Goal: Check status: Check status

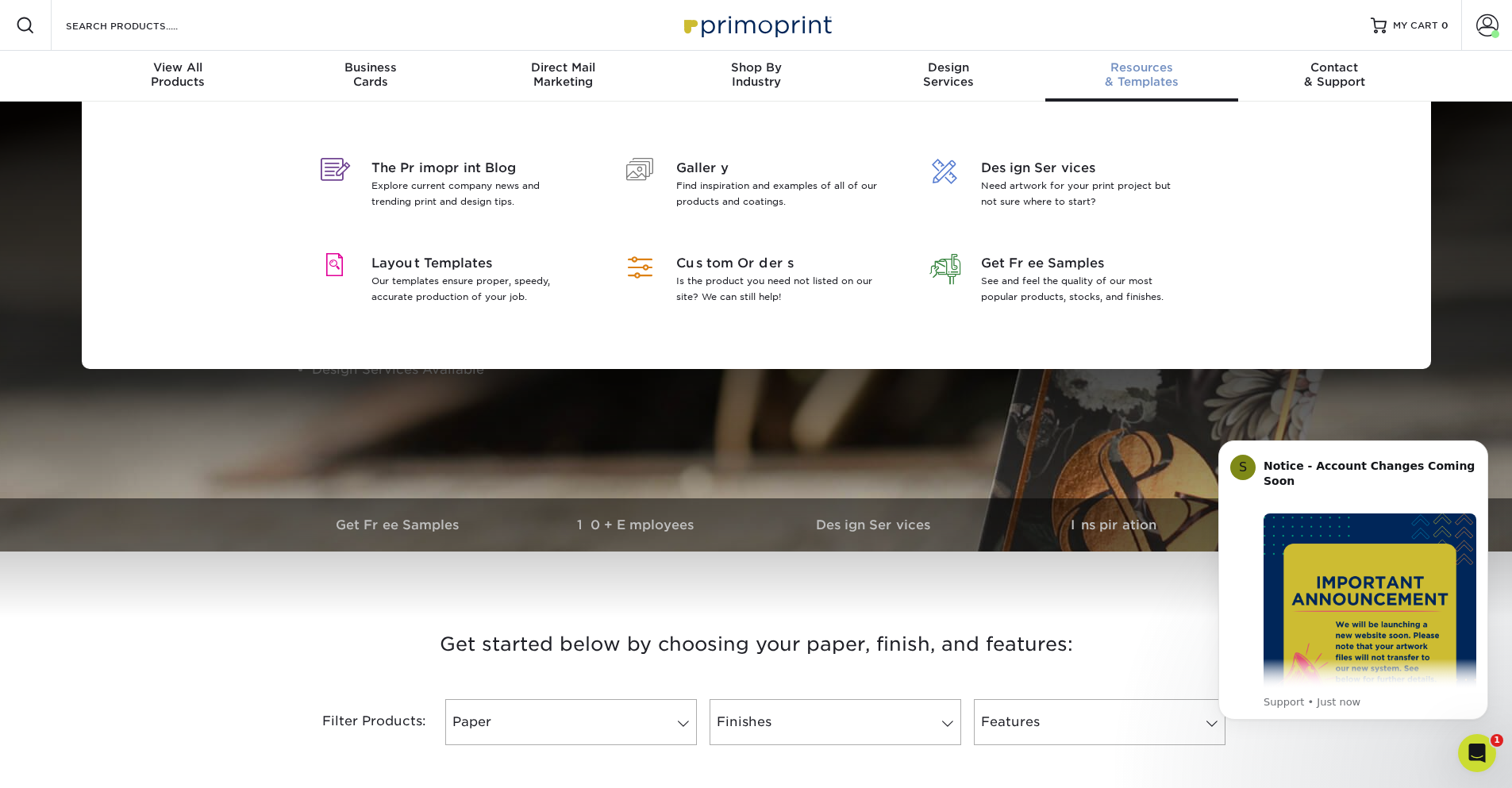
click at [1120, 66] on span "Resources" at bounding box center [1141, 67] width 193 height 14
click at [466, 262] on span "Layout Templates" at bounding box center [474, 263] width 205 height 19
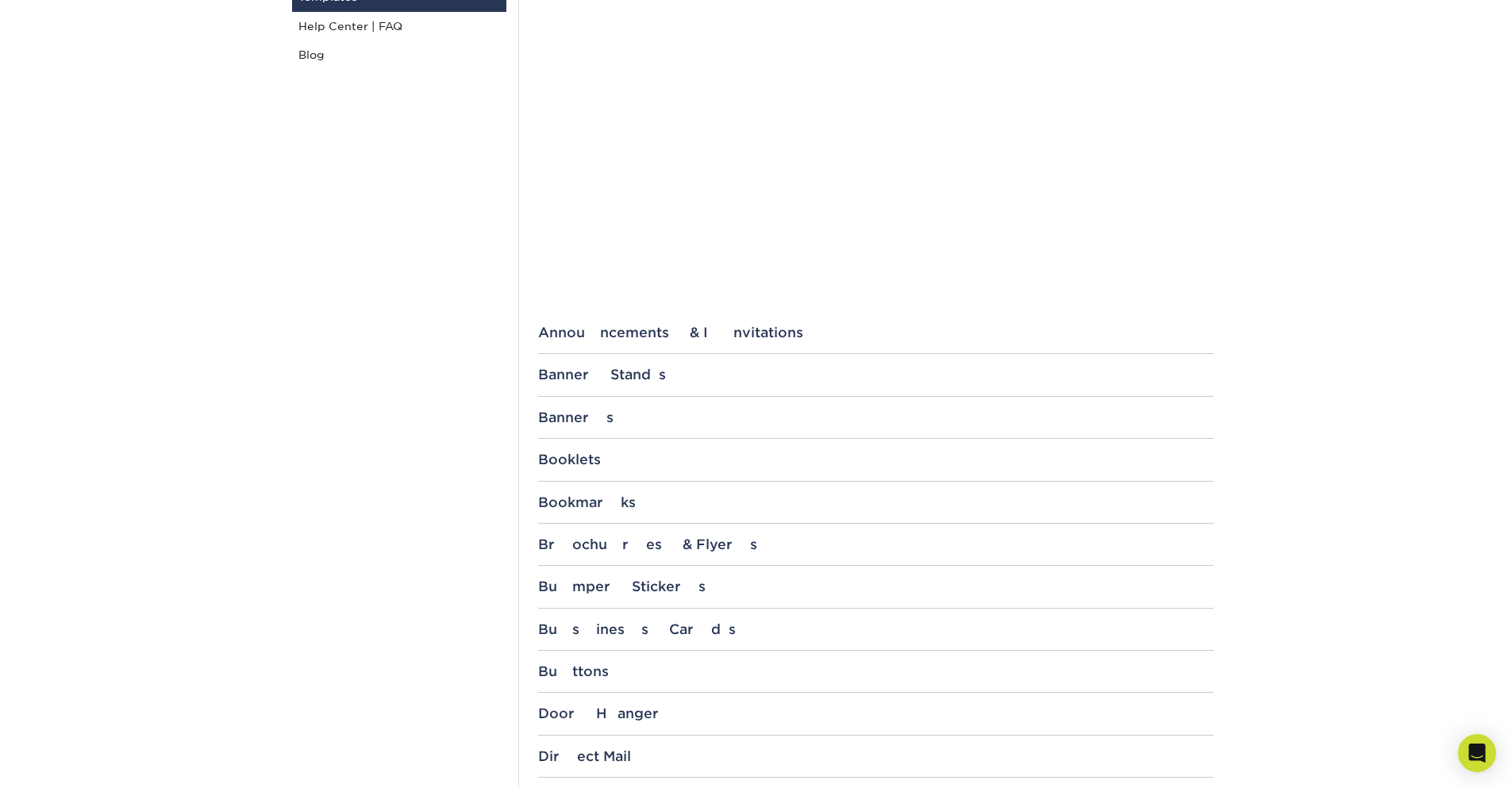
scroll to position [397, 0]
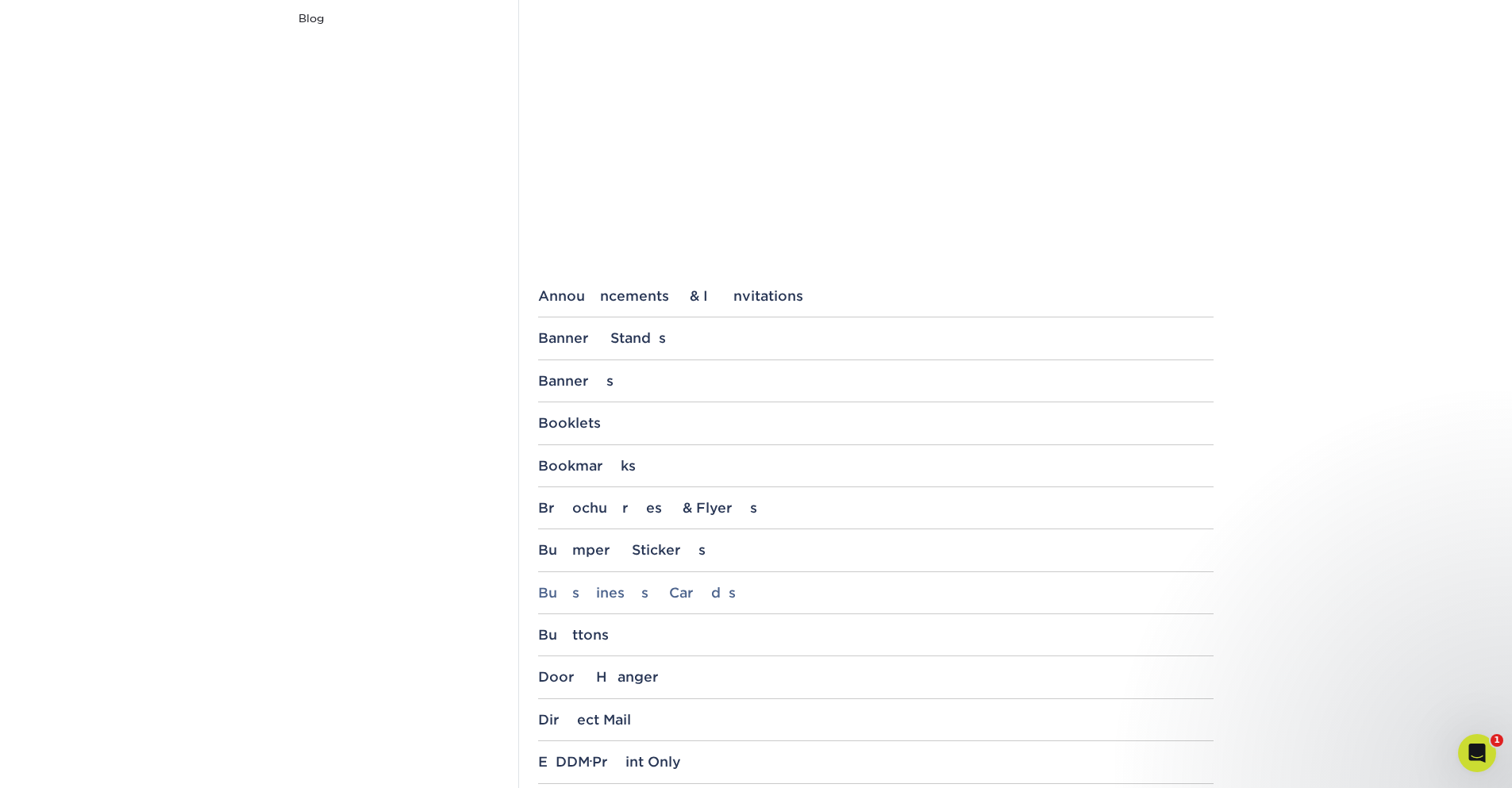
click at [585, 588] on div "Business Cards" at bounding box center [876, 592] width 675 height 16
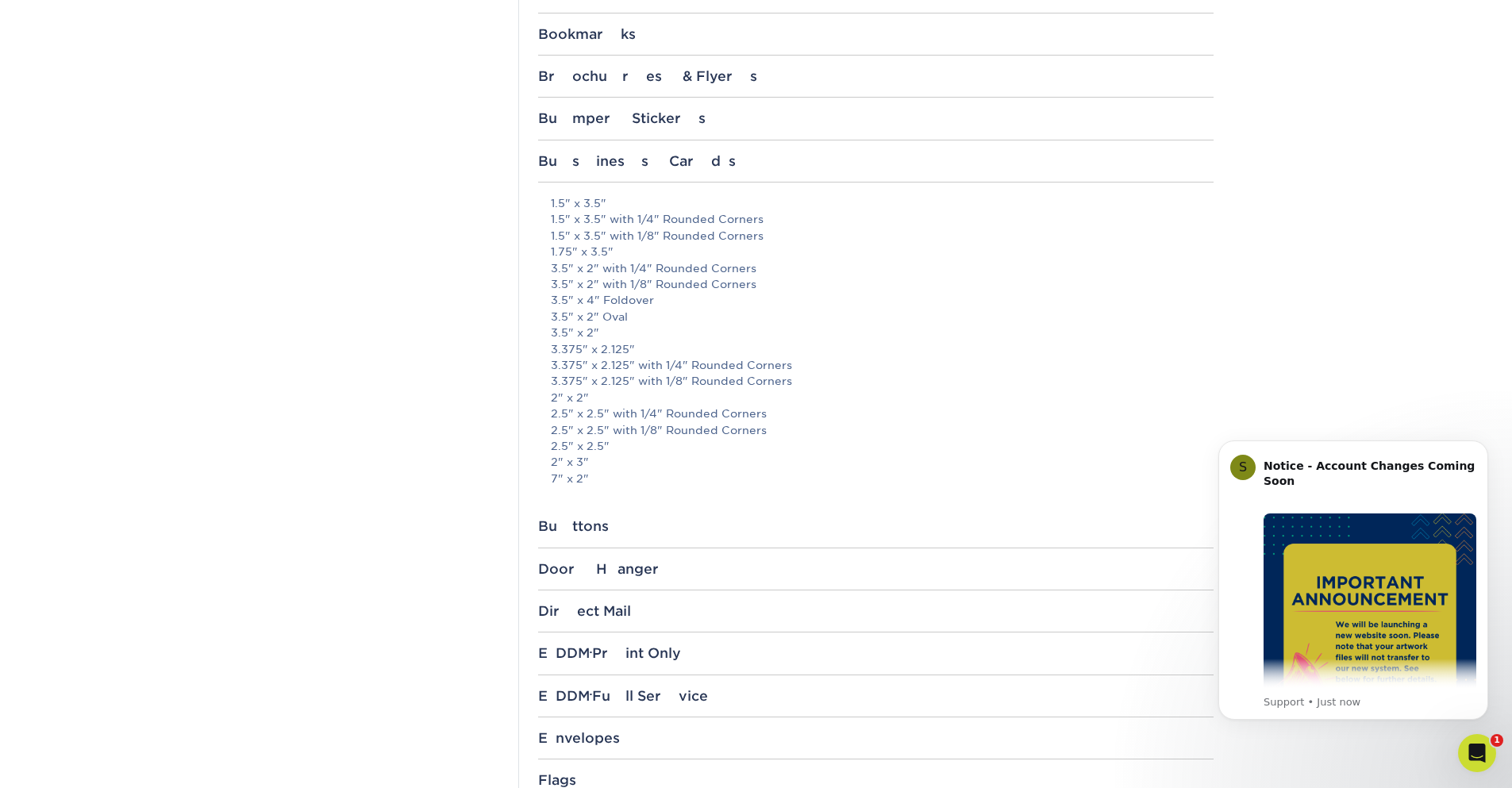
scroll to position [873, 0]
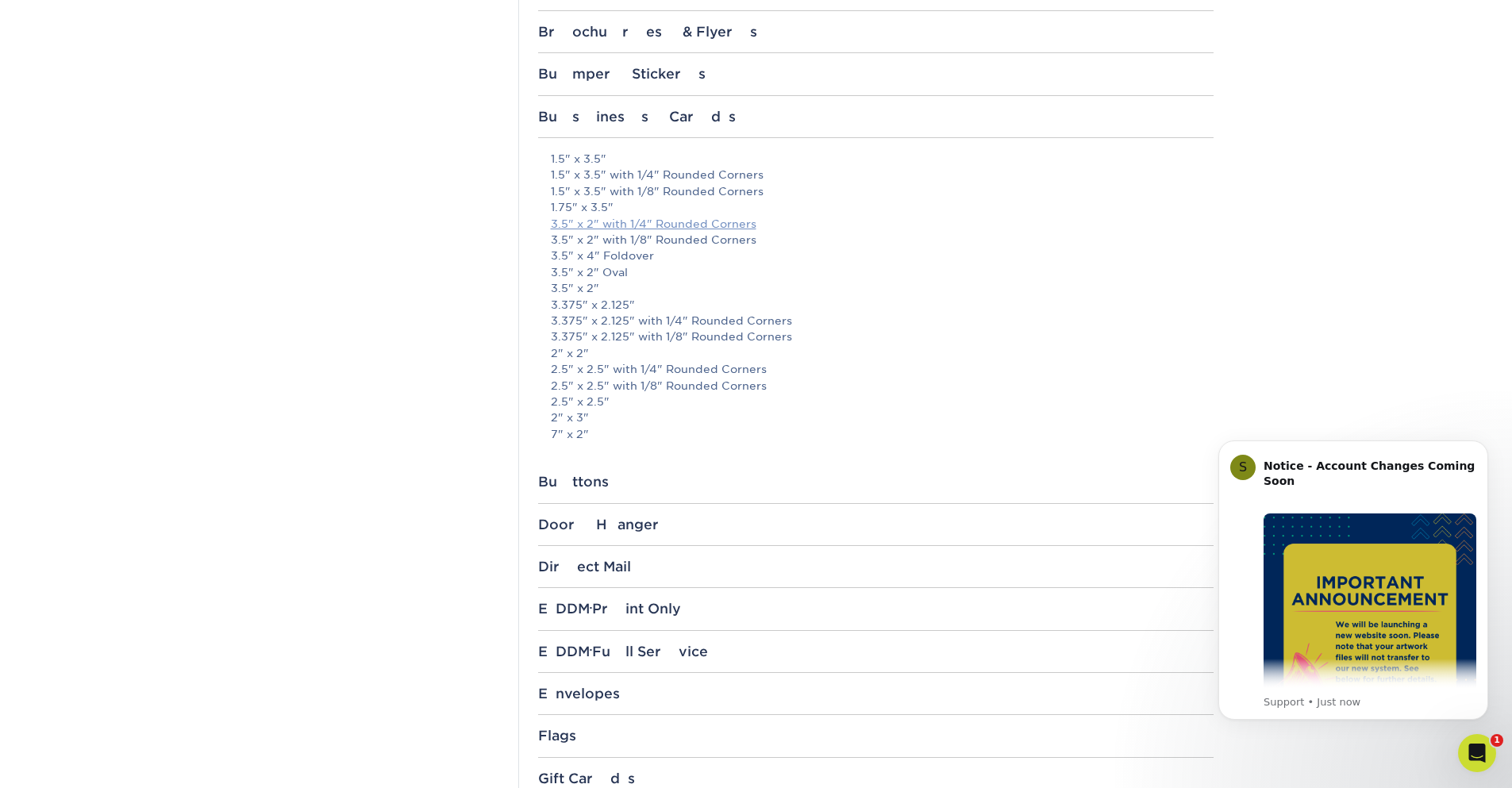
click at [574, 223] on link "3.5" x 2" with 1/4" Rounded Corners" at bounding box center [653, 223] width 205 height 13
click at [591, 237] on link "3.5" x 2" with 1/8" Rounded Corners" at bounding box center [653, 239] width 205 height 13
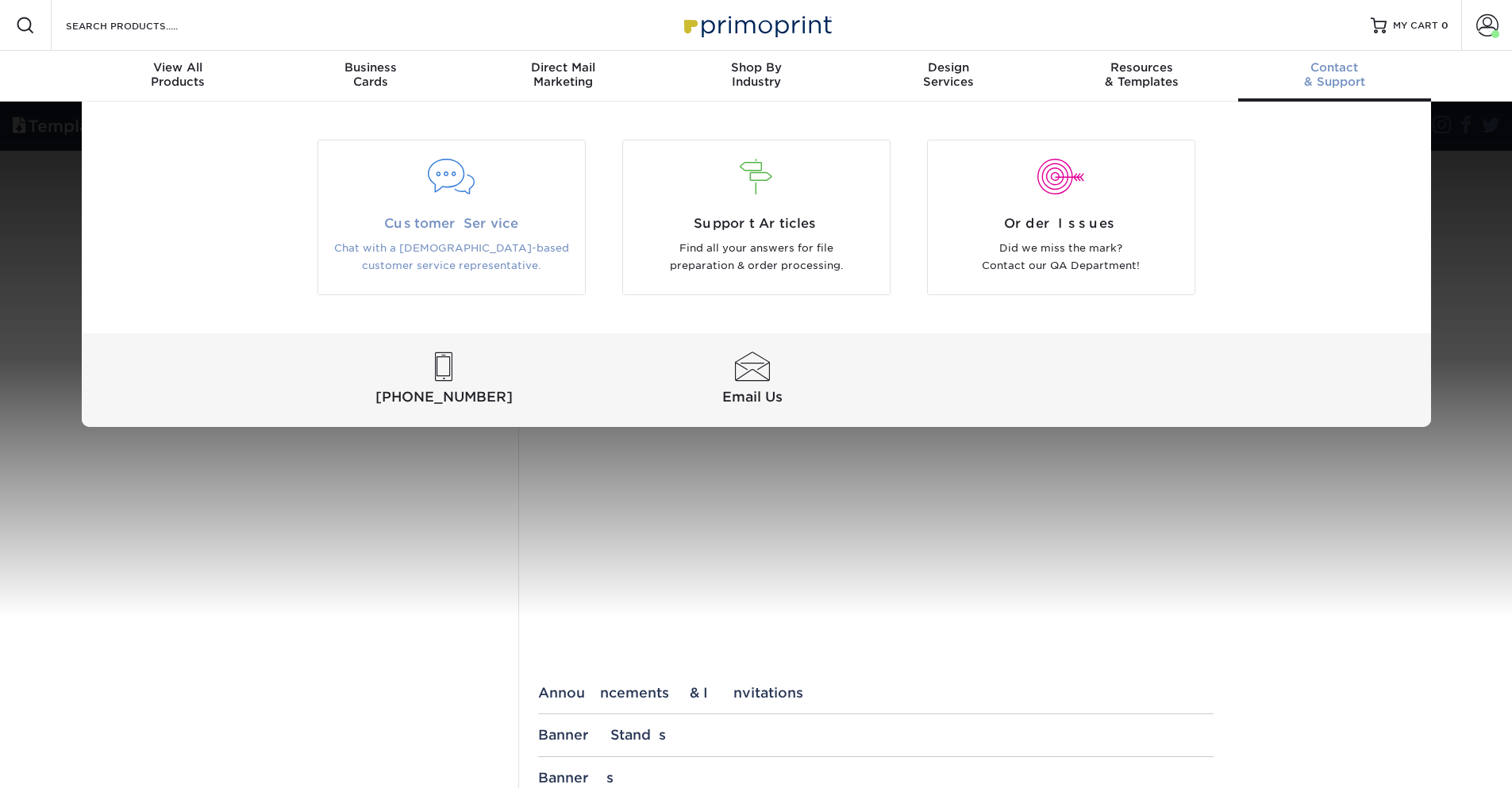
click at [437, 177] on div at bounding box center [451, 177] width 243 height 36
click at [1490, 244] on div "Customer Service Chat with a US-based customer service representative. Support …" at bounding box center [756, 264] width 1512 height 325
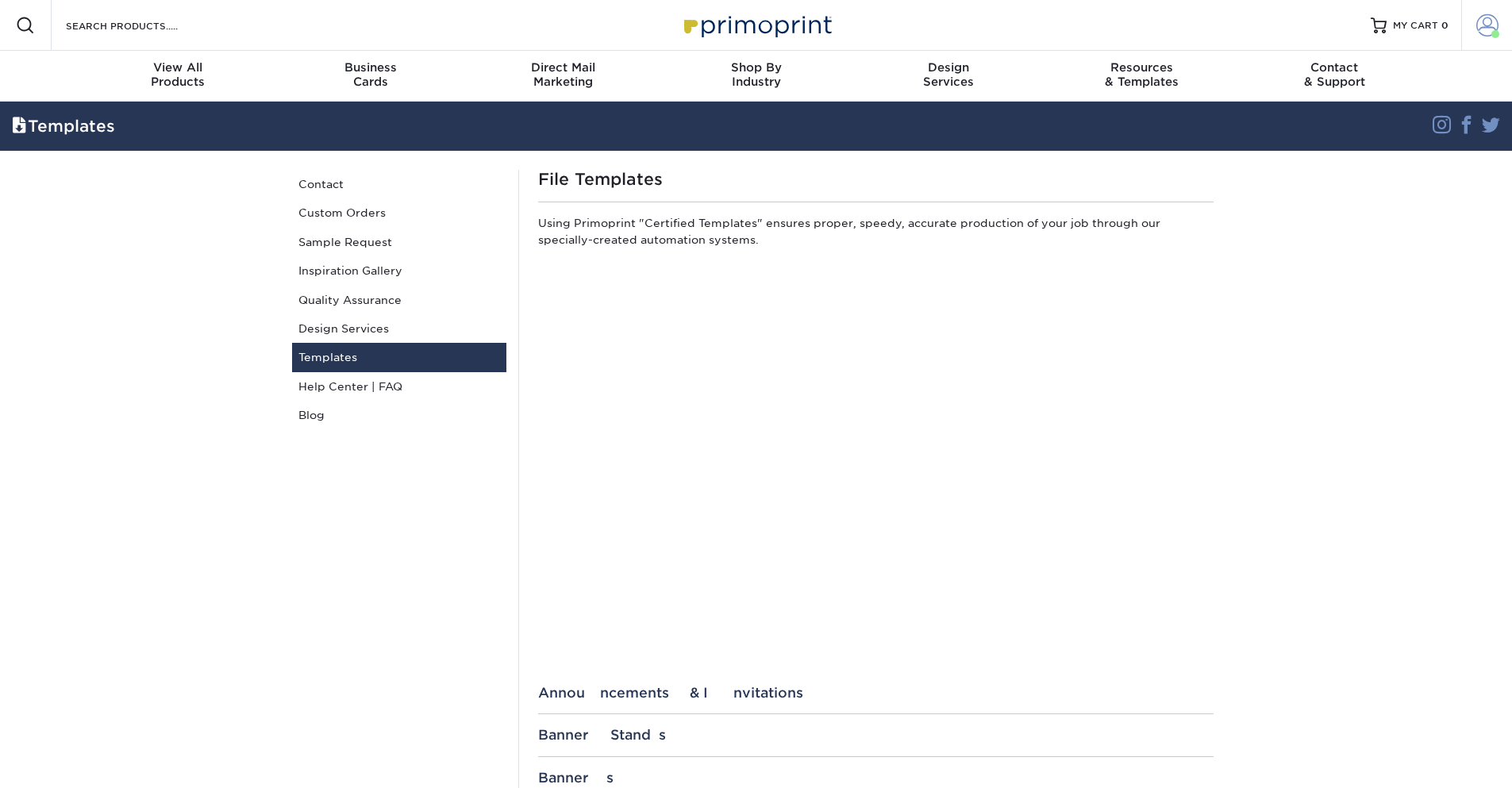
click at [1486, 28] on span at bounding box center [1487, 25] width 22 height 22
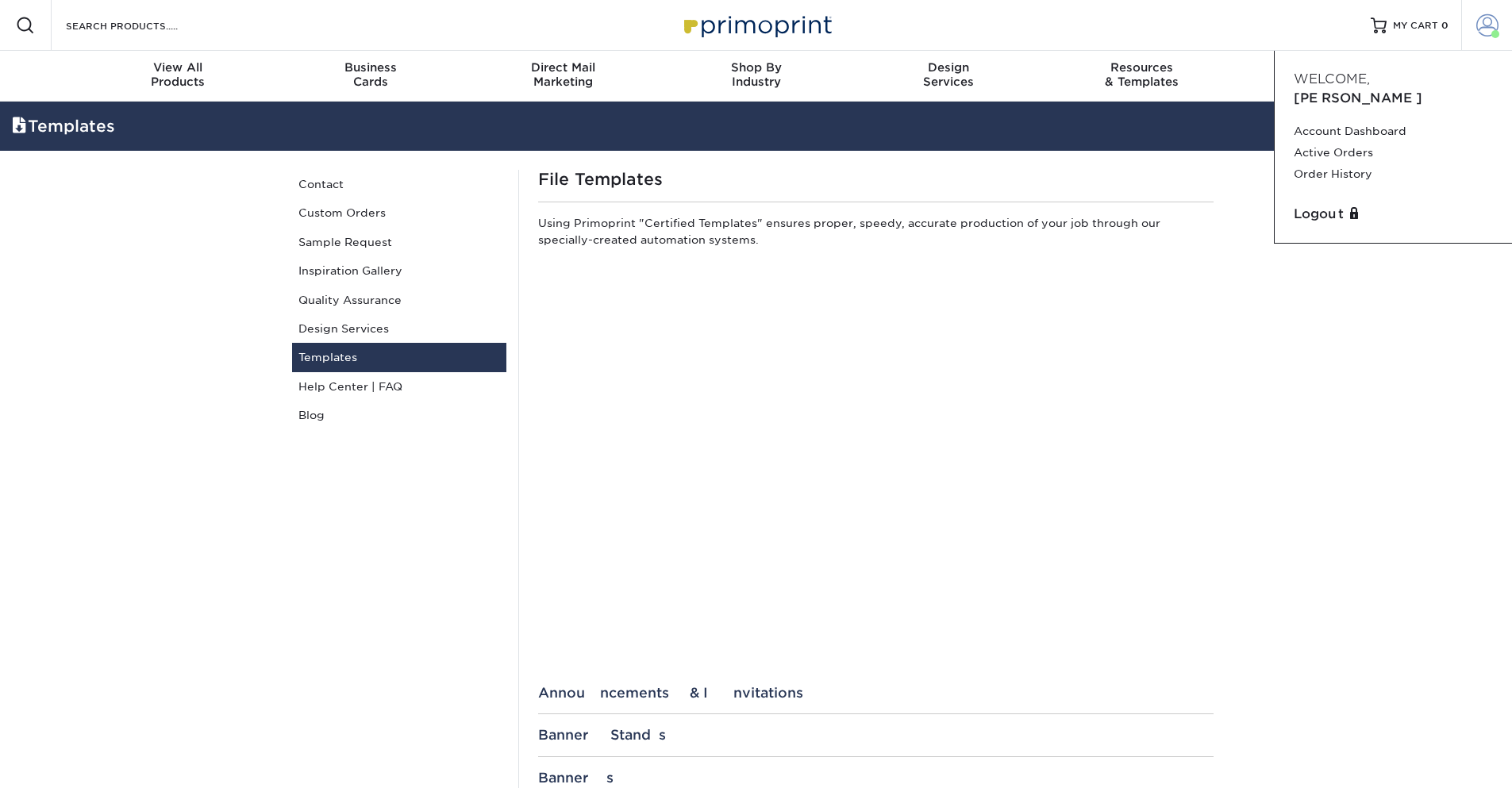
click at [1486, 28] on span at bounding box center [1487, 25] width 22 height 22
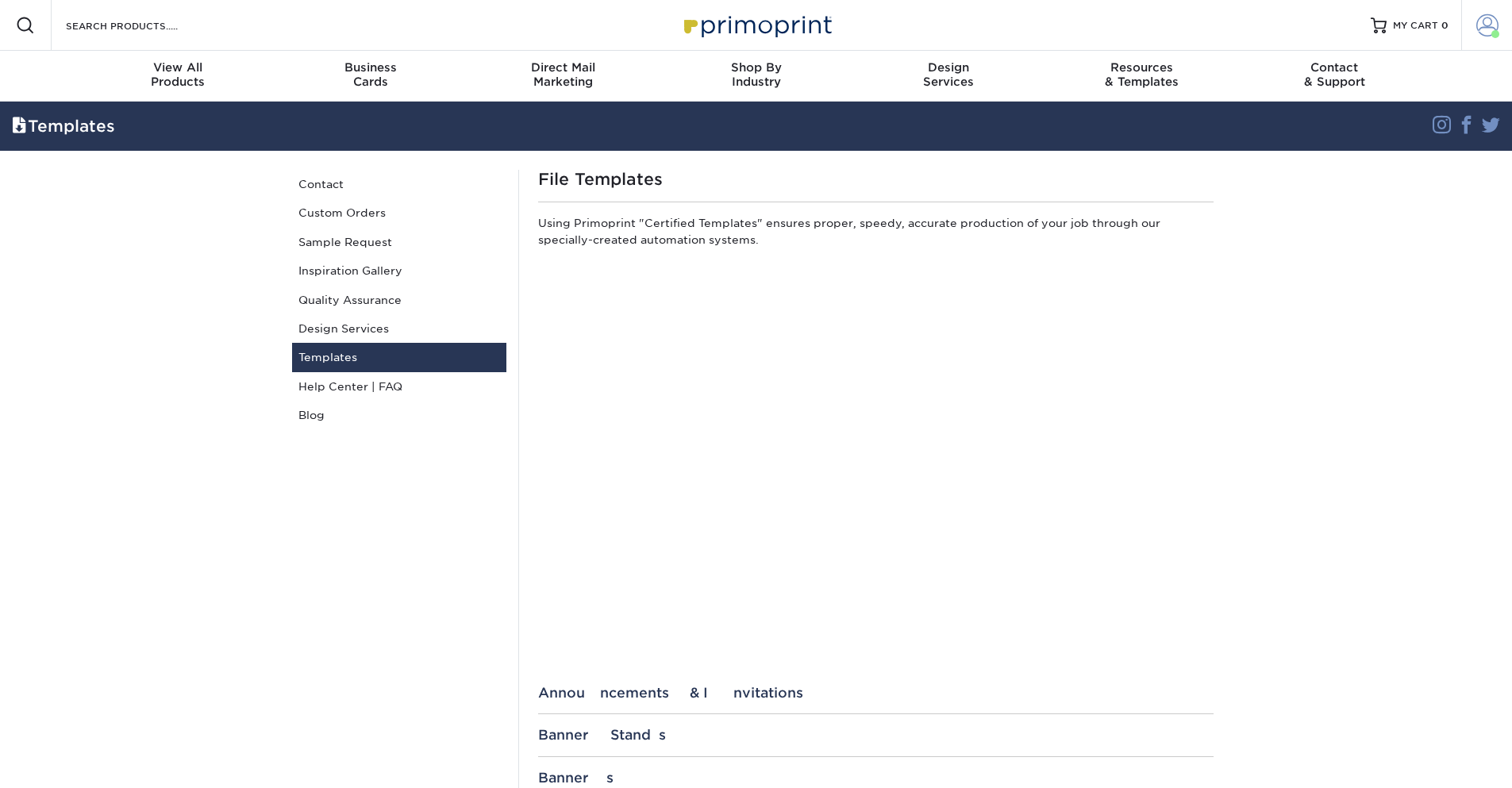
click at [1486, 28] on span at bounding box center [1487, 25] width 22 height 22
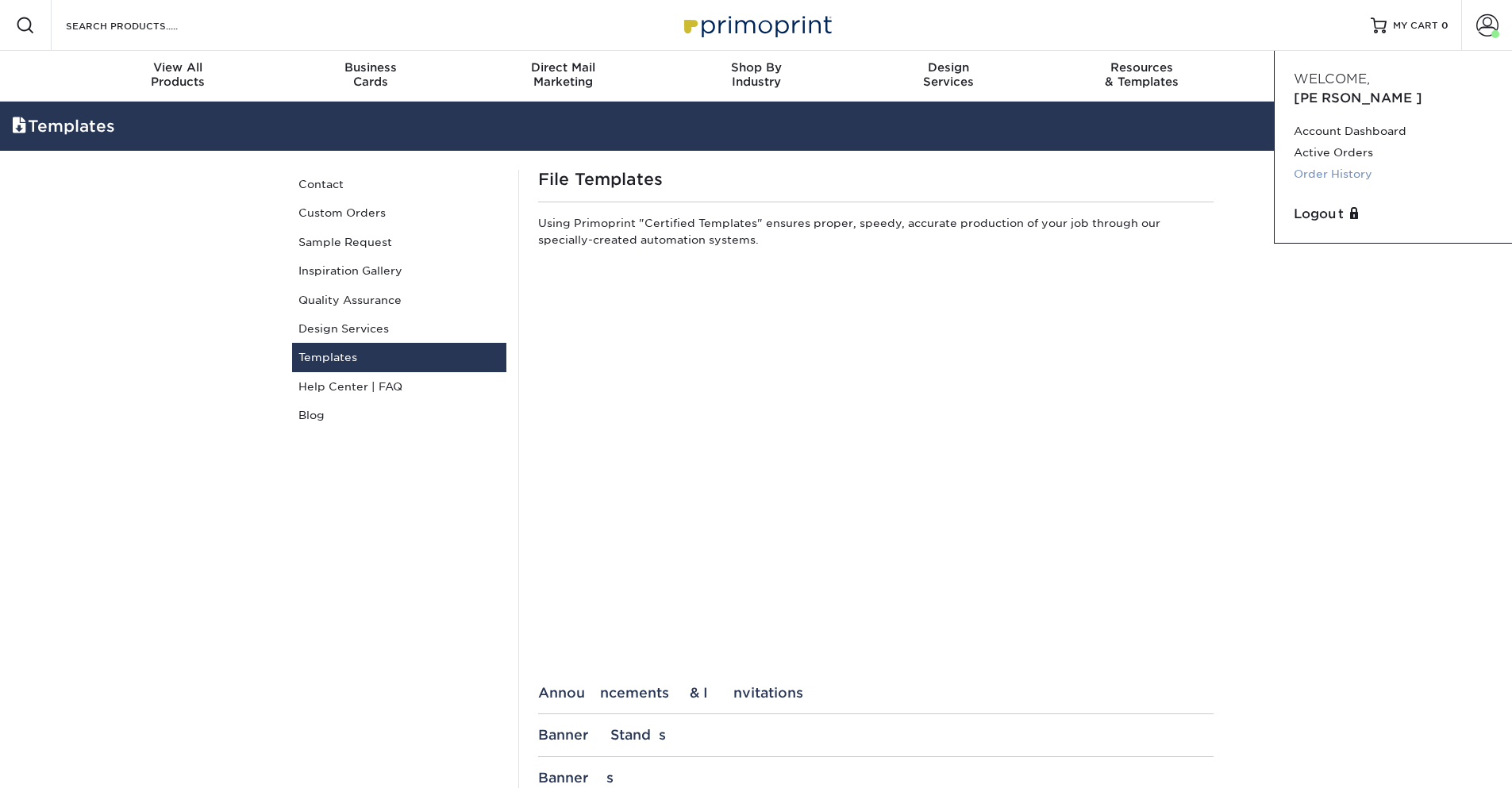
click at [1328, 164] on link "Order History" at bounding box center [1393, 174] width 199 height 21
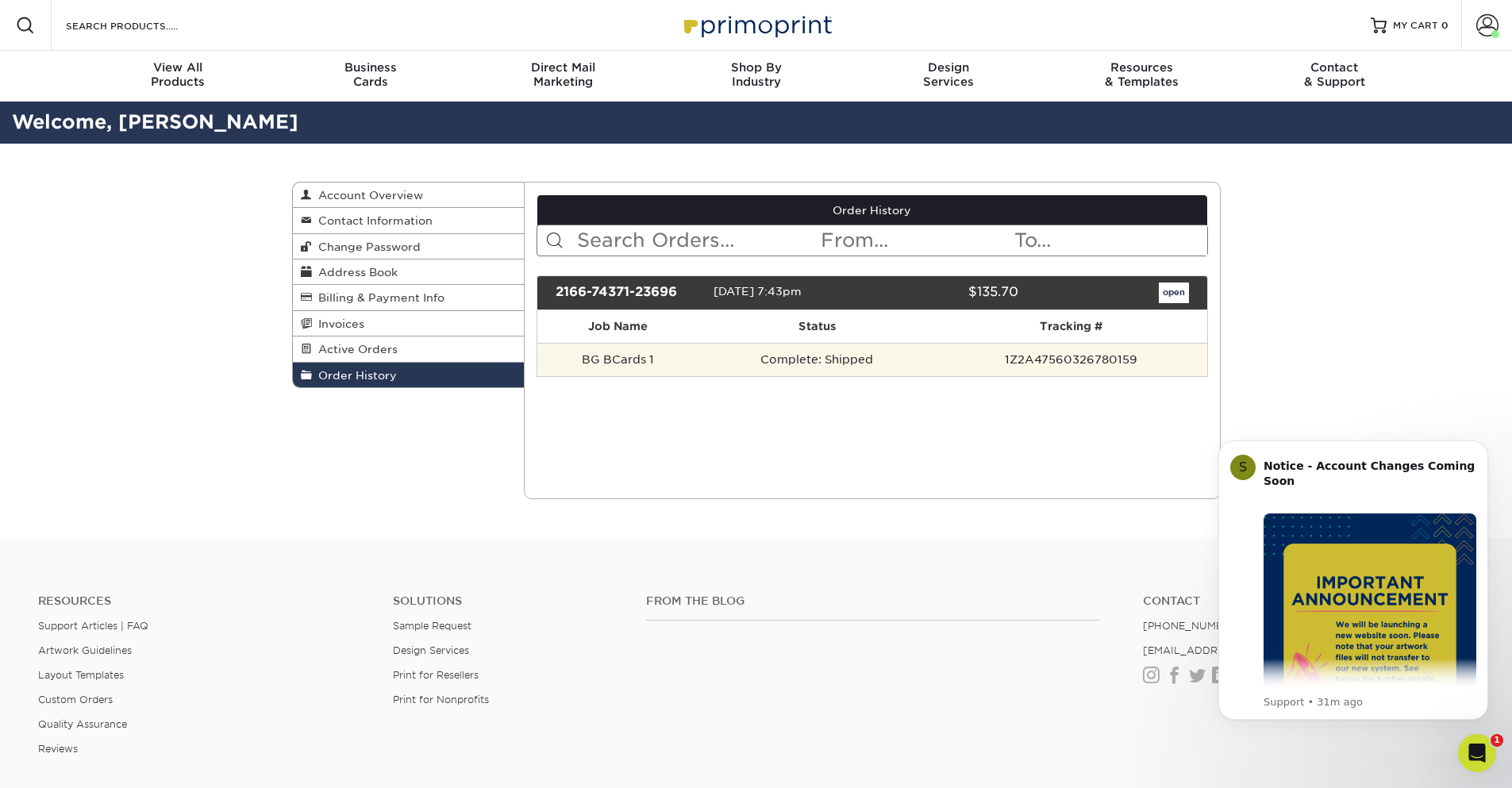
click at [639, 360] on td "BG BCards 1" at bounding box center [618, 359] width 162 height 33
click at [761, 363] on td "Complete: Shipped" at bounding box center [817, 359] width 236 height 33
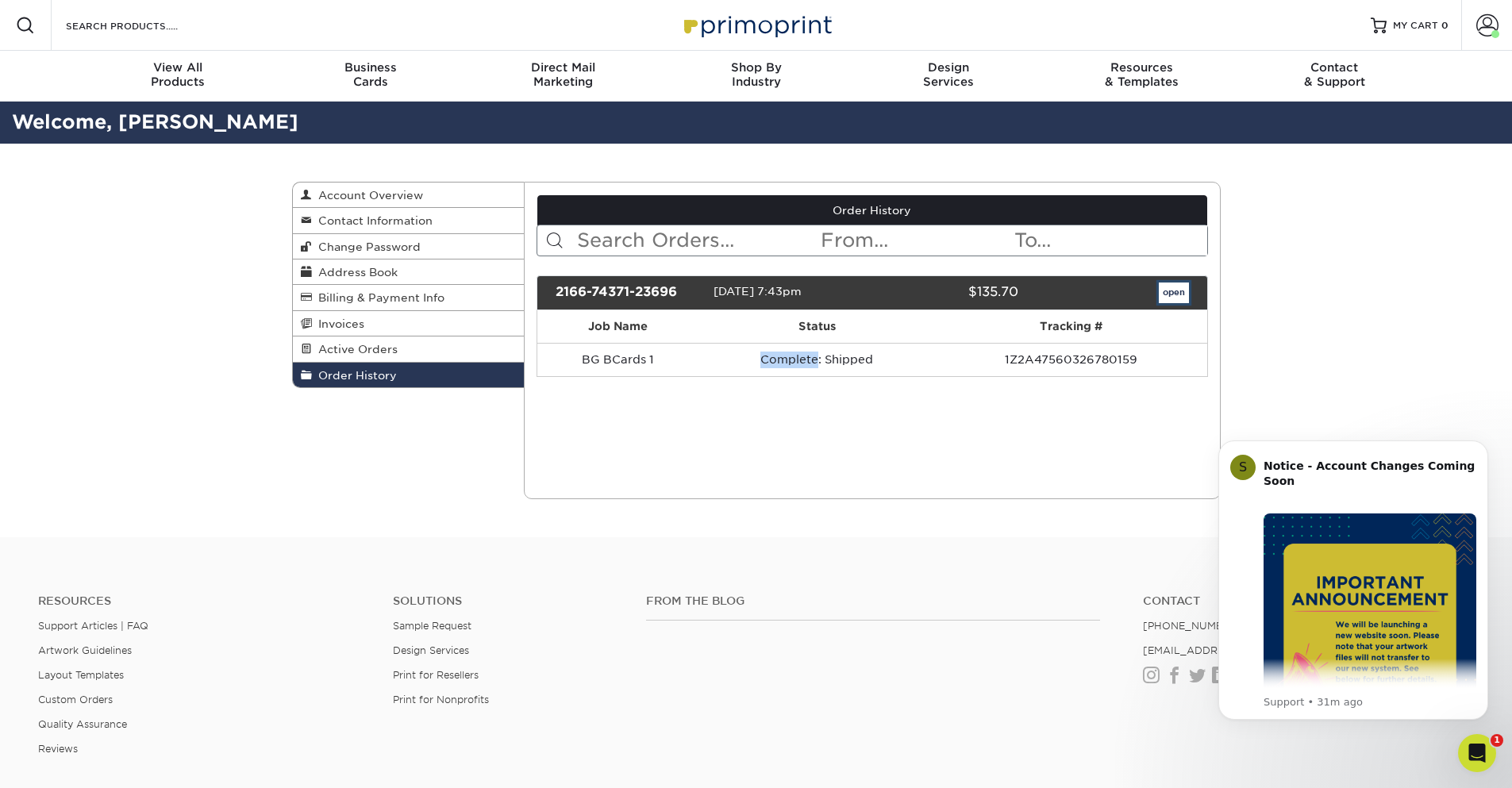
click at [1167, 293] on link "open" at bounding box center [1174, 293] width 31 height 20
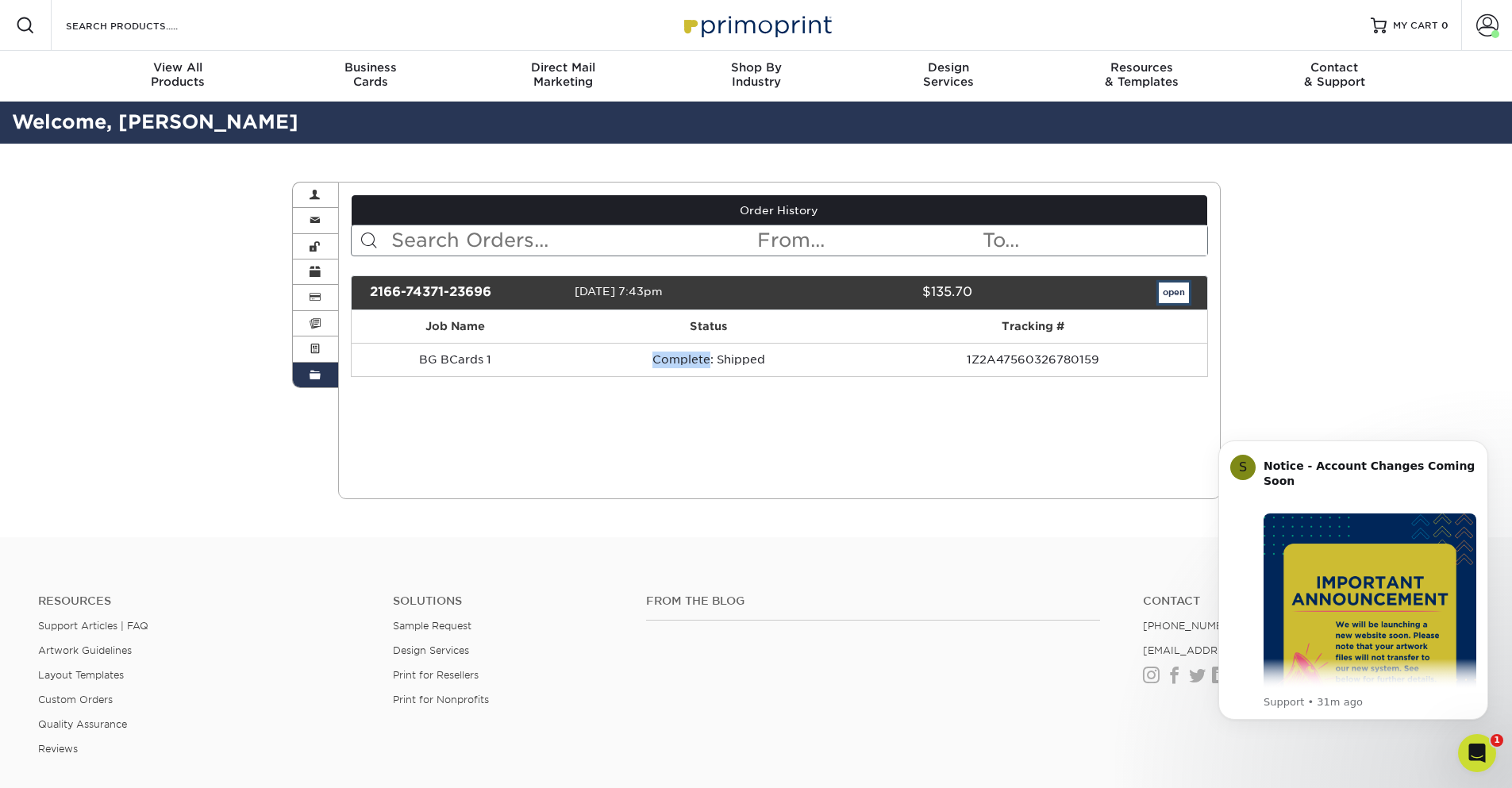
click at [1186, 299] on link "open" at bounding box center [1174, 293] width 31 height 20
click at [1169, 294] on link "open" at bounding box center [1174, 293] width 31 height 20
click at [311, 349] on span at bounding box center [315, 349] width 11 height 13
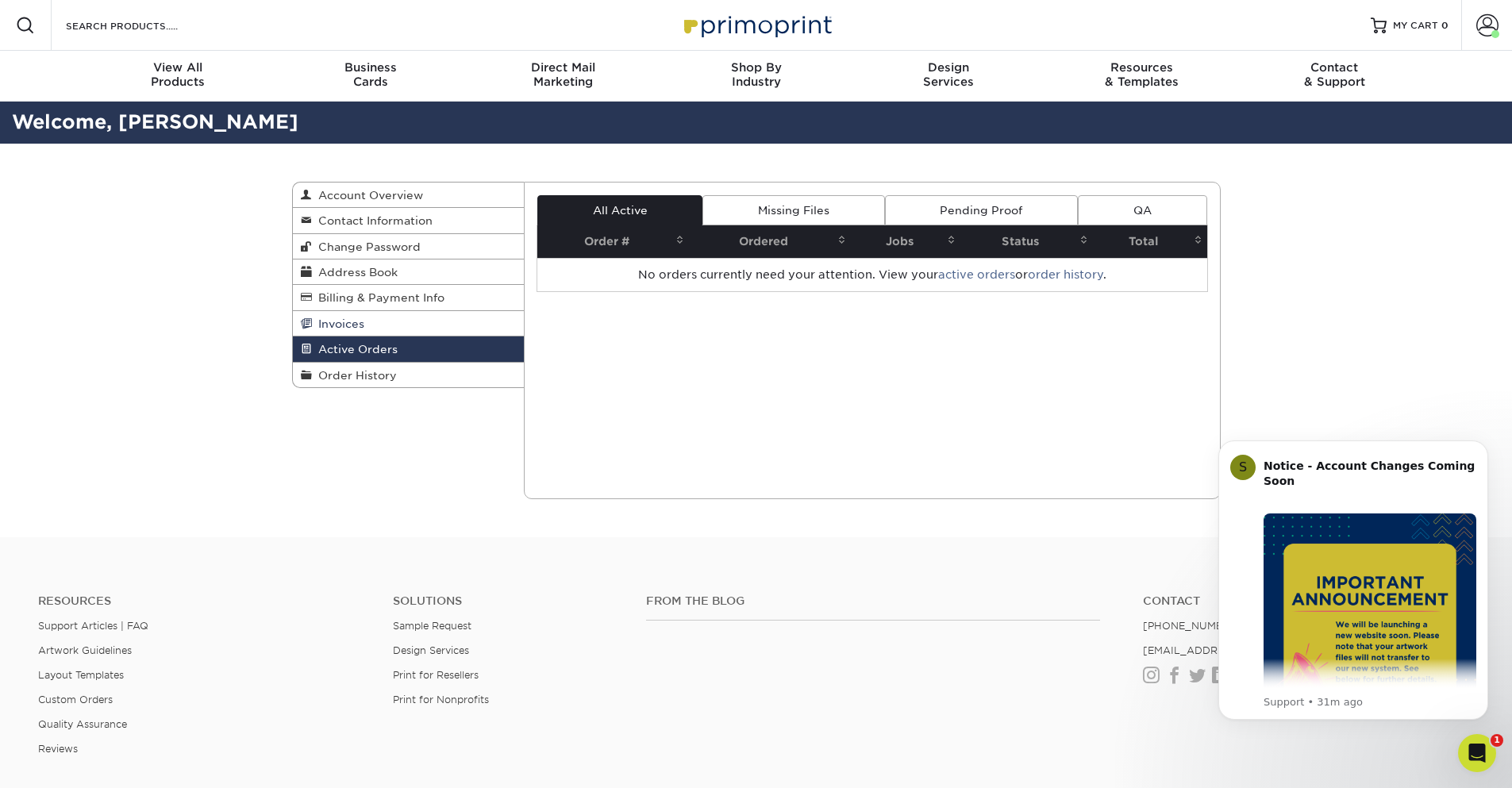
click at [339, 324] on span "Invoices" at bounding box center [339, 323] width 53 height 13
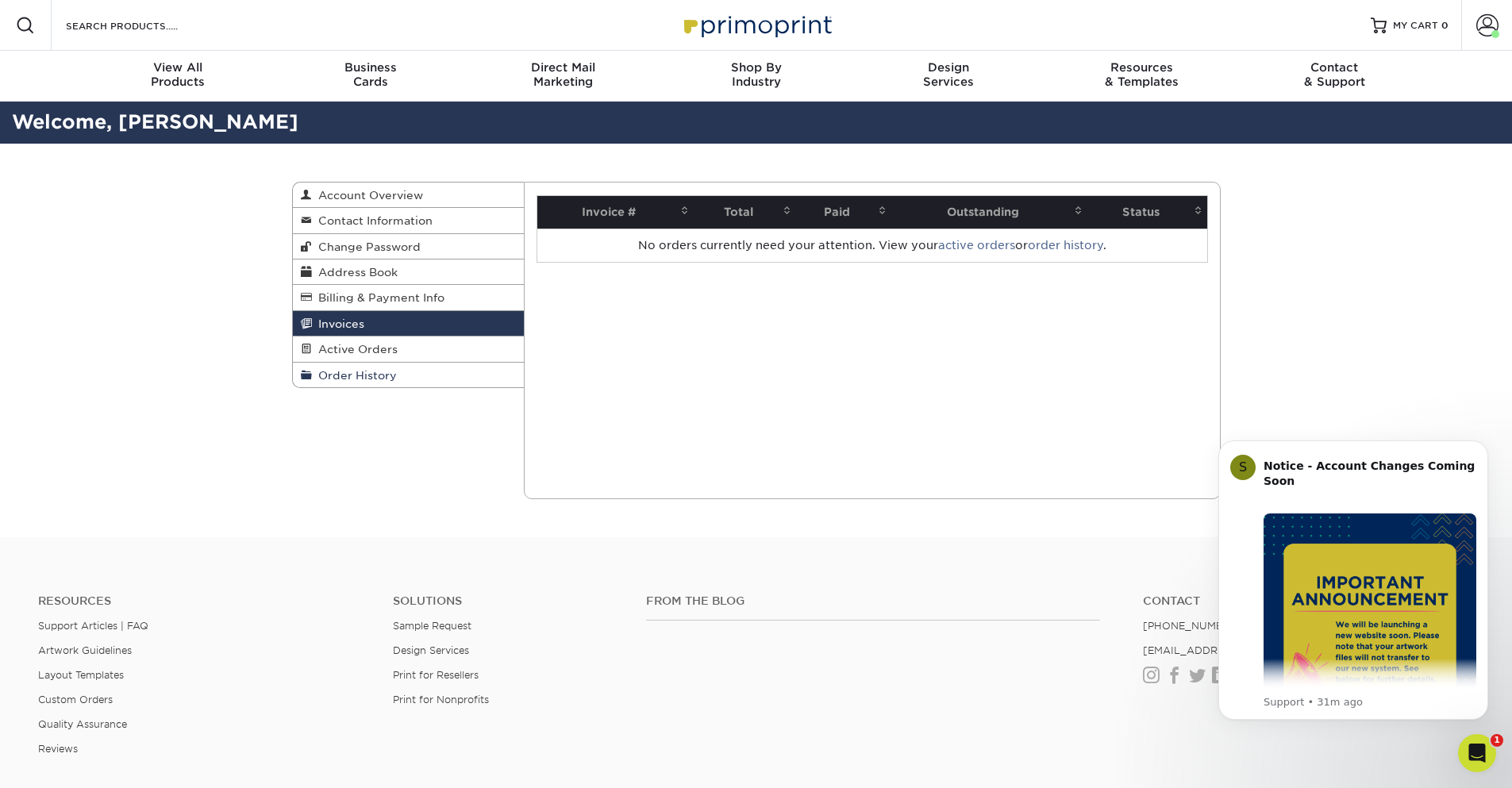
click at [372, 377] on span "Order History" at bounding box center [355, 375] width 85 height 13
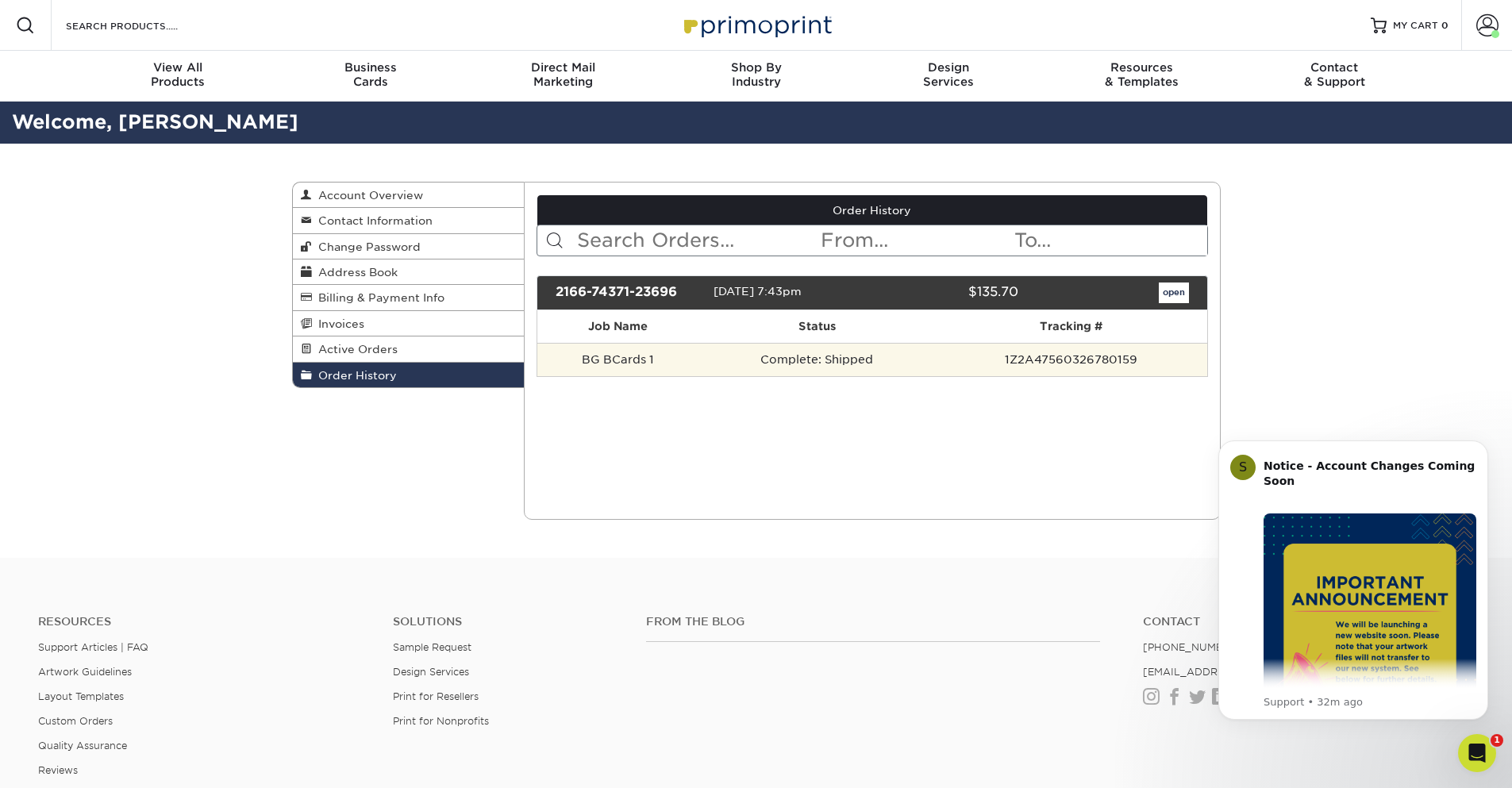
click at [613, 350] on td "BG BCards 1" at bounding box center [618, 359] width 162 height 33
click at [1136, 357] on td "1Z2A47560326780159" at bounding box center [1071, 359] width 272 height 33
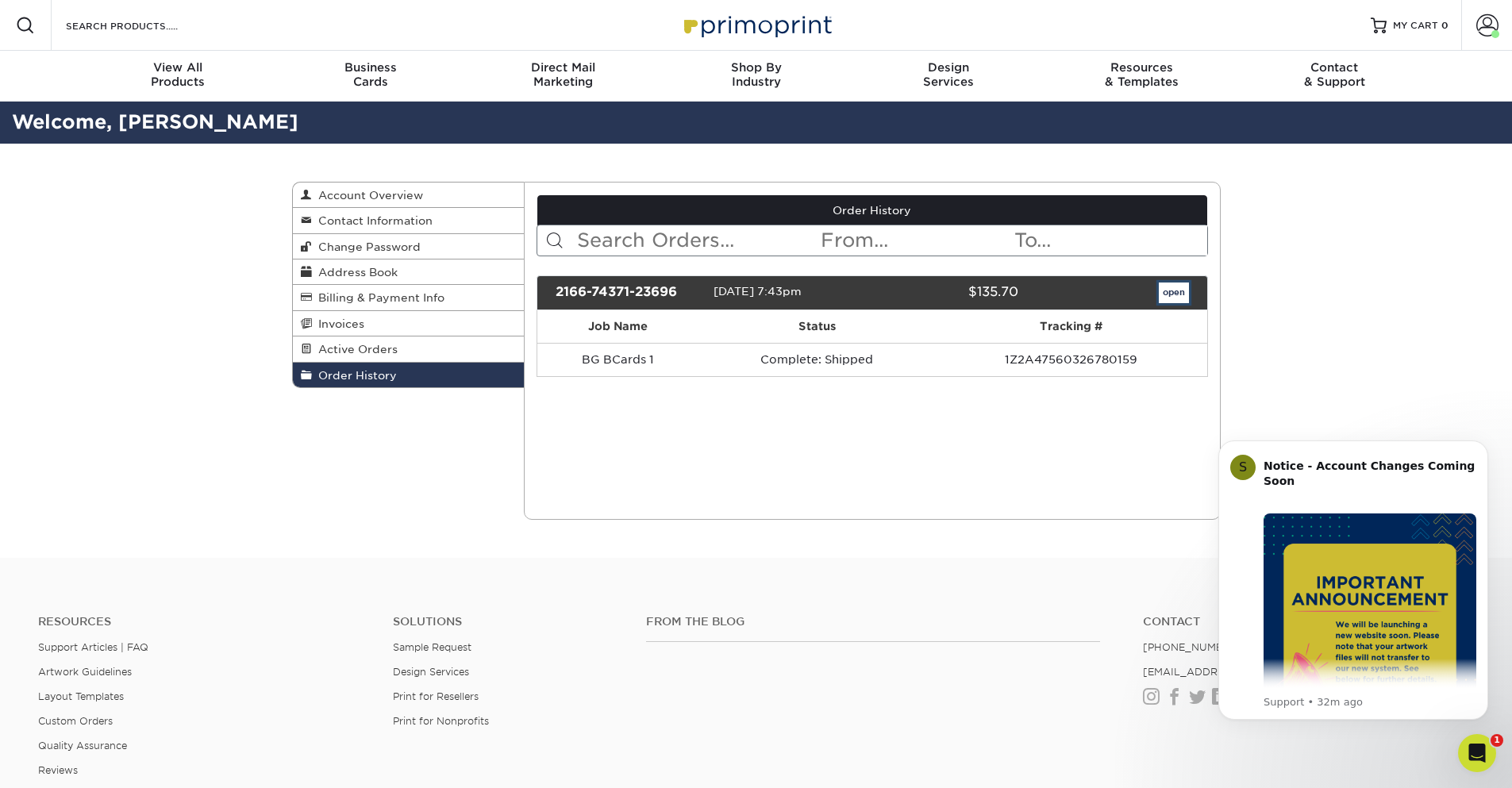
click at [1168, 289] on link "open" at bounding box center [1174, 293] width 31 height 20
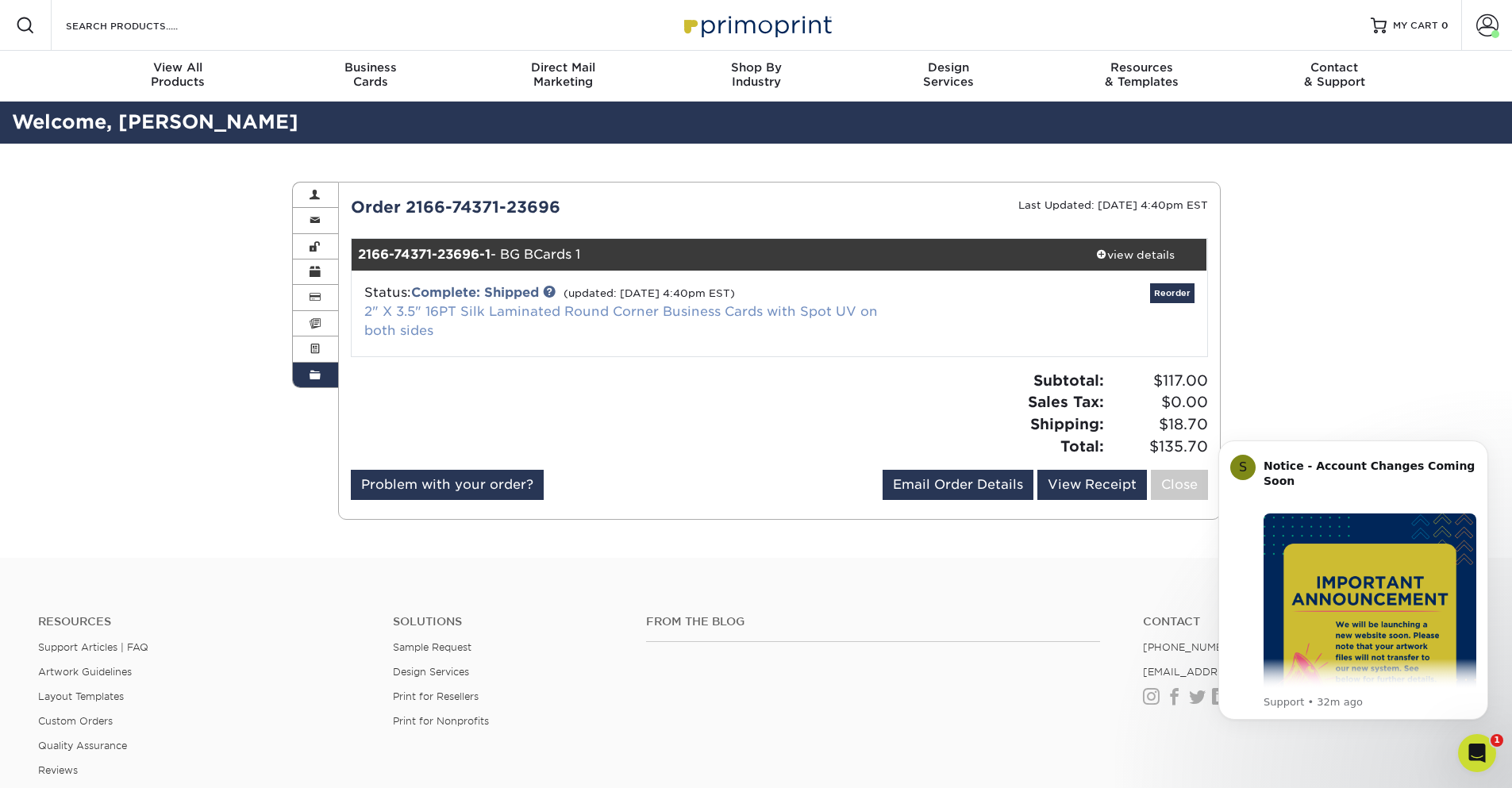
click at [680, 312] on link "2" X 3.5" 16PT Silk Laminated Round Corner Business Cards with Spot UV on both …" at bounding box center [620, 321] width 513 height 34
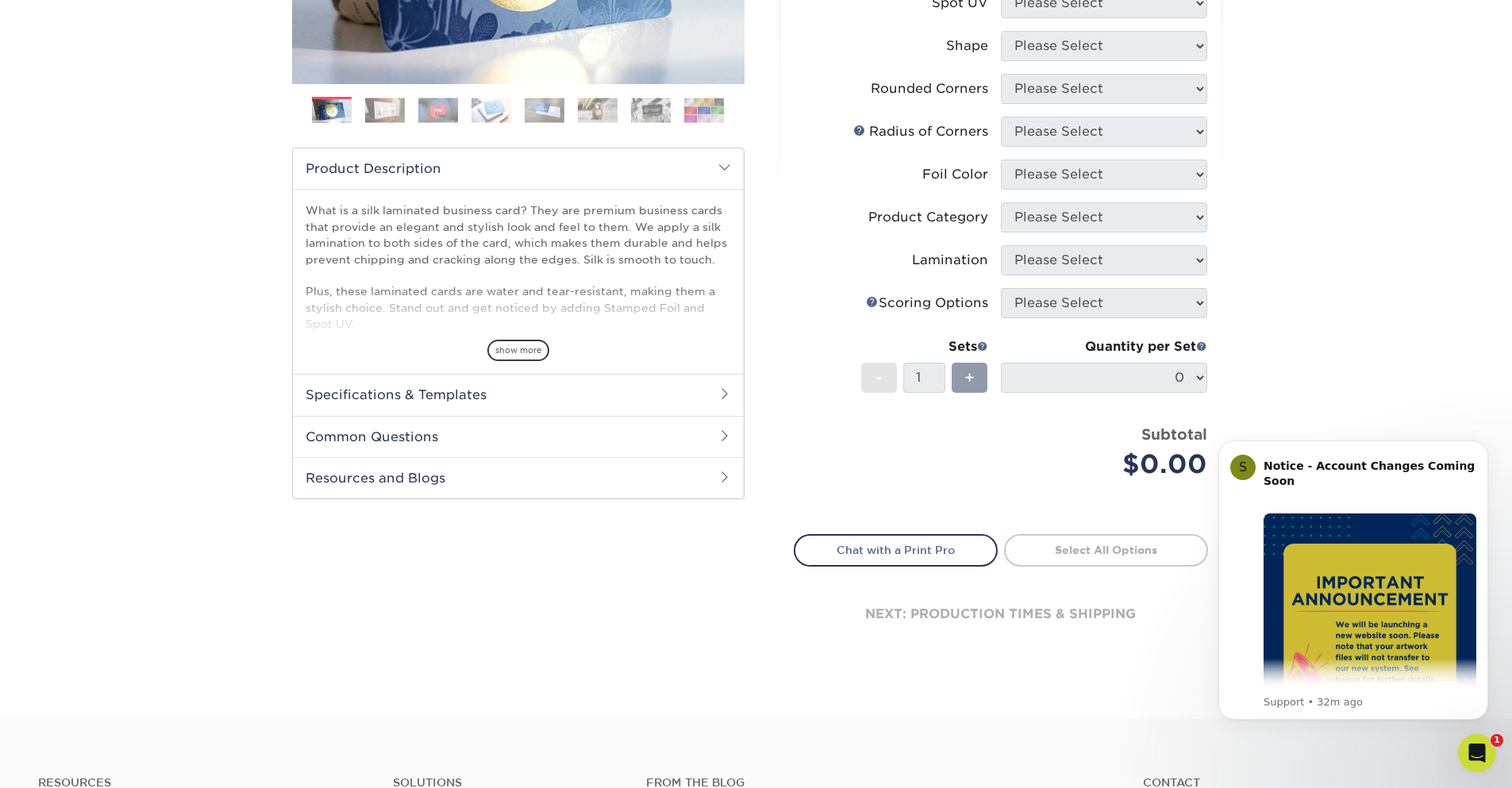
scroll to position [385, 0]
click at [703, 390] on h2 "Specifications & Templates" at bounding box center [518, 395] width 451 height 42
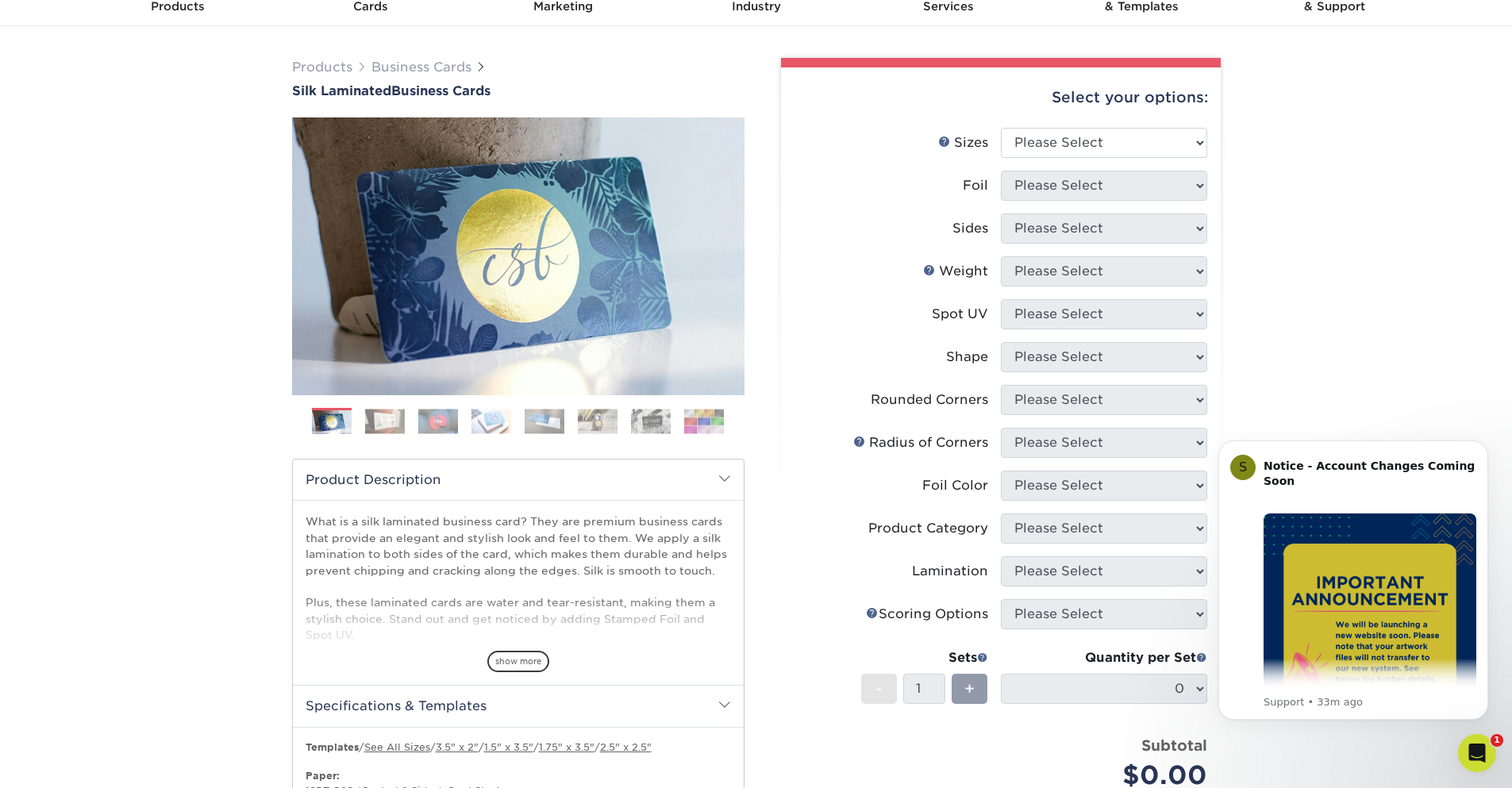
scroll to position [0, 0]
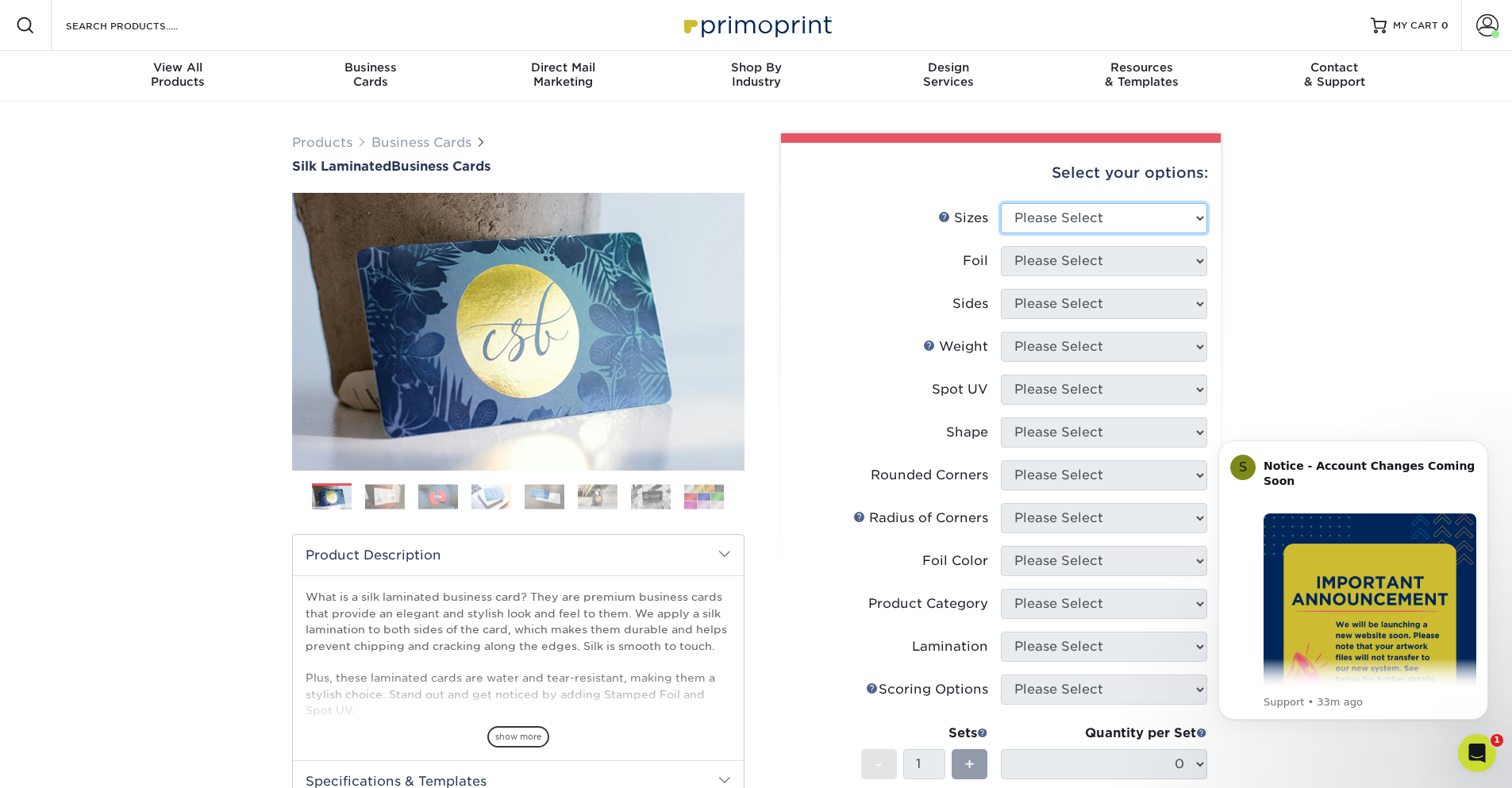
click at [1196, 216] on select "Please Select 1.5" x 3.5" - Mini 1.75" x 3.5" - Mini 2" x 2" - Square 2" x 3" -…" at bounding box center [1103, 218] width 206 height 31
